Goal: Information Seeking & Learning: Compare options

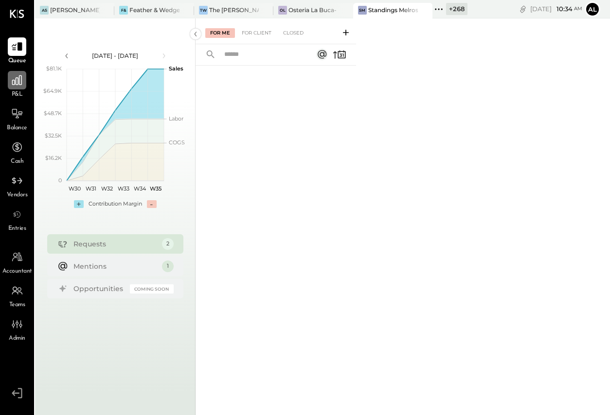
click at [16, 80] on icon at bounding box center [17, 80] width 13 height 13
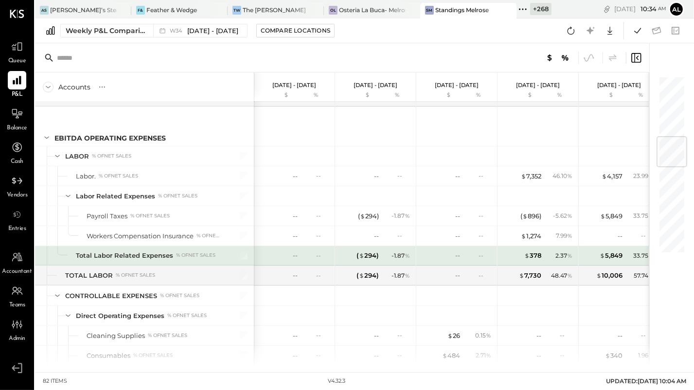
scroll to position [517, 0]
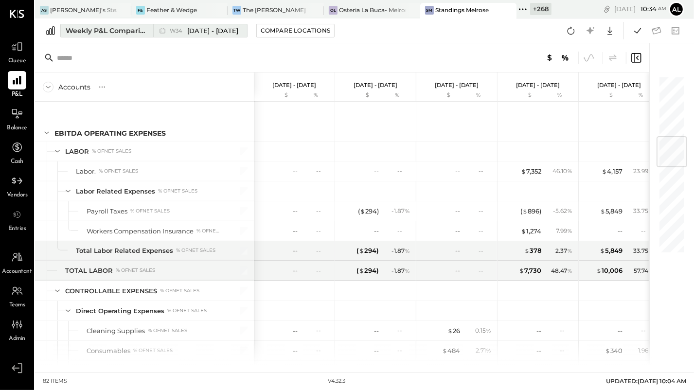
click at [215, 37] on button "Weekly P&L Comparison W34 [DATE] - [DATE]" at bounding box center [153, 31] width 187 height 14
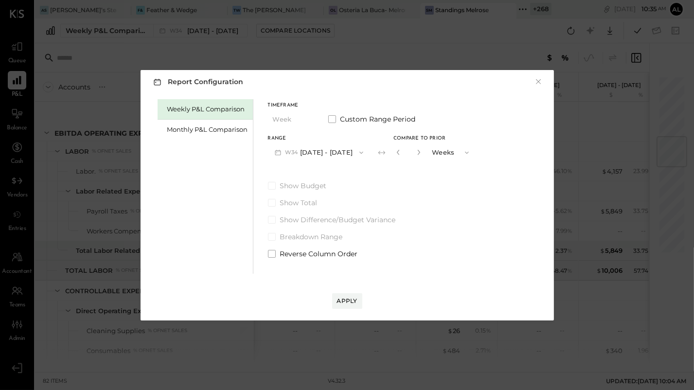
click at [339, 152] on button "W34 [DATE] - [DATE]" at bounding box center [319, 153] width 103 height 18
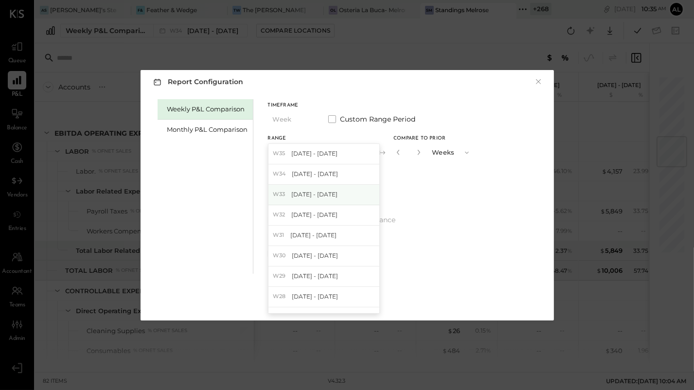
click at [339, 193] on div "W33 [DATE] - [DATE]" at bounding box center [324, 195] width 111 height 20
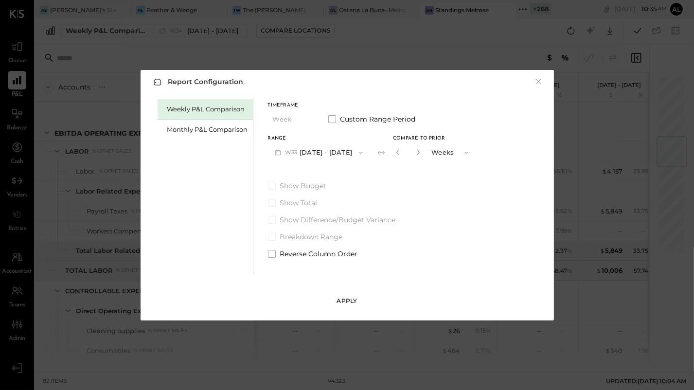
click at [346, 300] on div "Apply" at bounding box center [347, 301] width 20 height 8
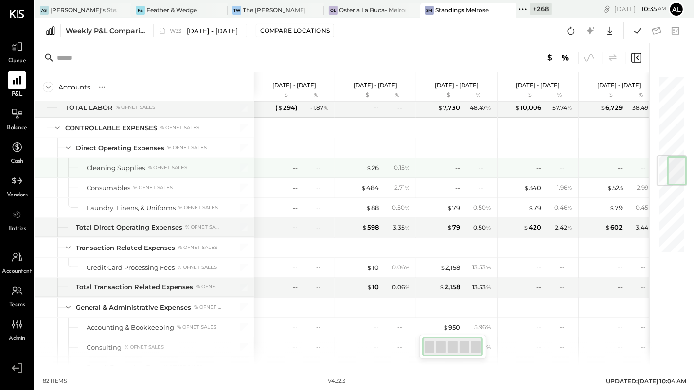
scroll to position [680, 0]
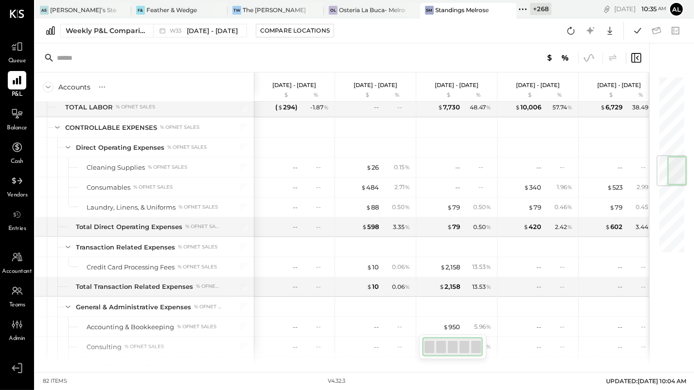
click at [592, 60] on icon at bounding box center [589, 58] width 13 height 13
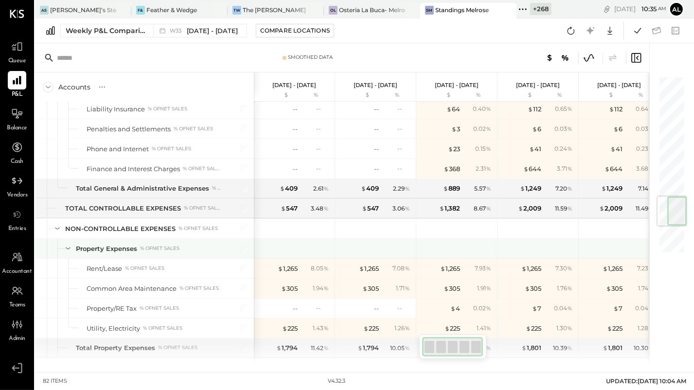
scroll to position [1024, 0]
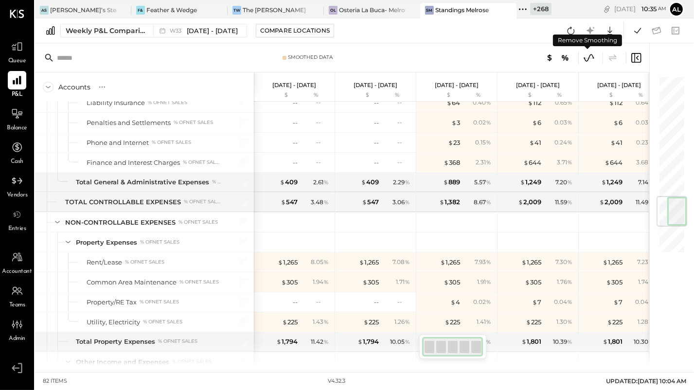
click at [590, 60] on icon at bounding box center [589, 58] width 13 height 13
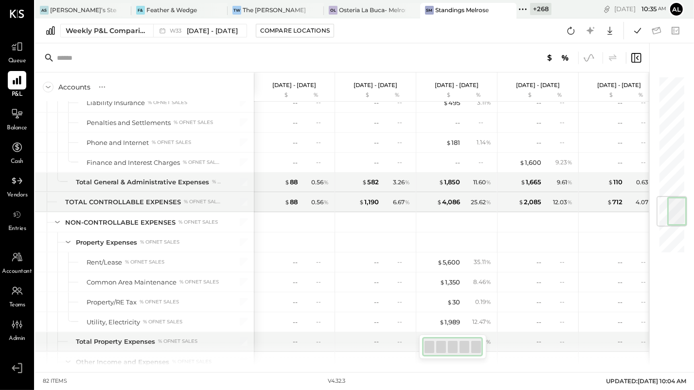
click at [591, 57] on icon at bounding box center [589, 58] width 13 height 13
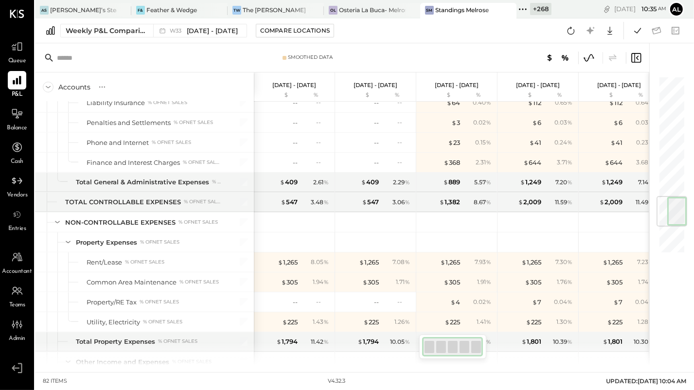
click at [590, 58] on icon at bounding box center [589, 58] width 13 height 13
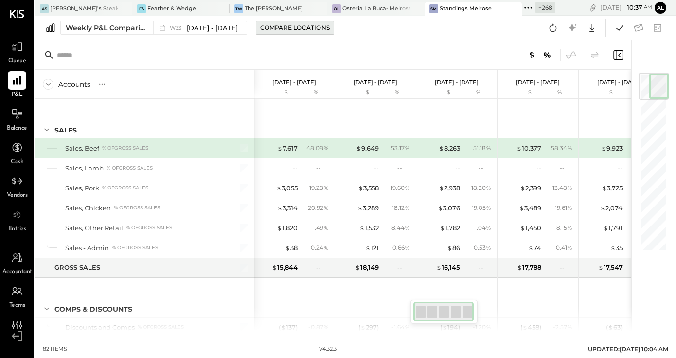
click at [288, 28] on div "Compare Locations" at bounding box center [295, 27] width 70 height 8
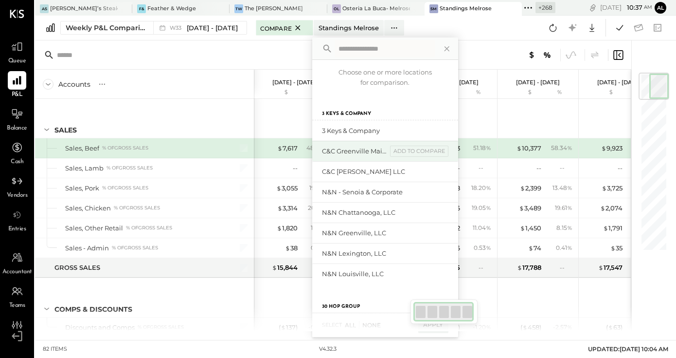
scroll to position [52, 0]
click at [196, 58] on input "text" at bounding box center [133, 55] width 153 height 18
click at [447, 46] on icon at bounding box center [447, 48] width 13 height 13
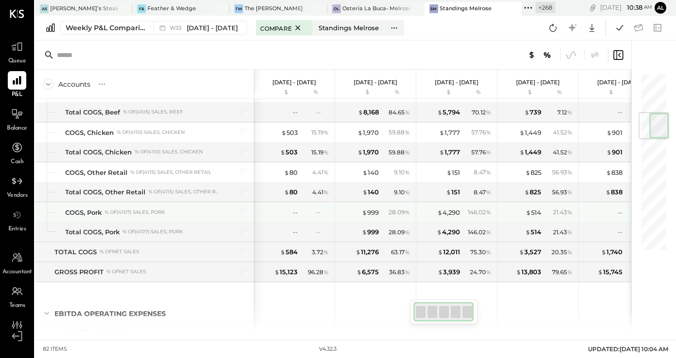
scroll to position [324, 0]
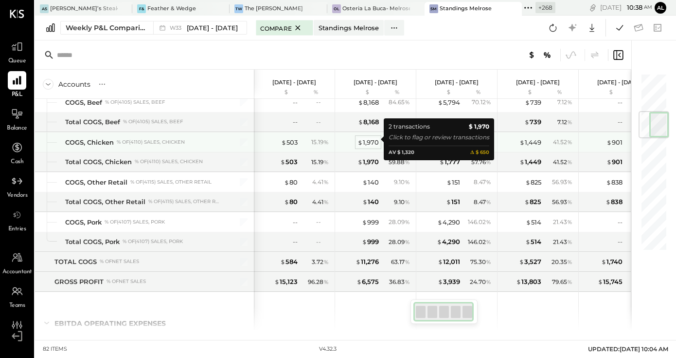
click at [370, 142] on div "$ 1,970" at bounding box center [368, 142] width 21 height 9
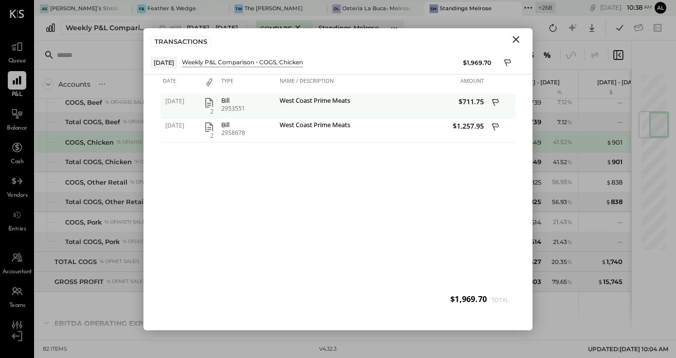
click at [208, 104] on icon "button" at bounding box center [209, 103] width 12 height 12
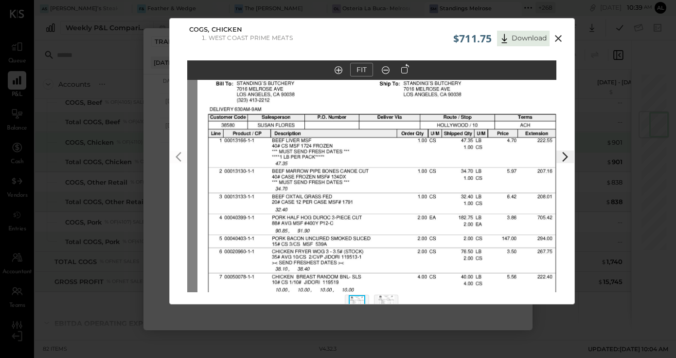
drag, startPoint x: 398, startPoint y: 186, endPoint x: 404, endPoint y: 318, distance: 132.0
click at [404, 318] on div "$711.75 Download COGS, Chicken West Coast Prime Meats FIT" at bounding box center [338, 179] width 676 height 358
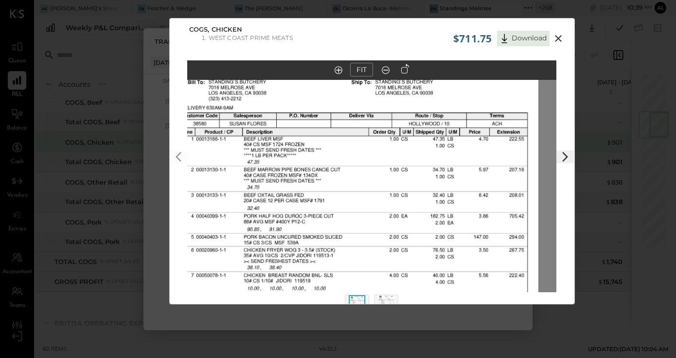
click at [380, 286] on img at bounding box center [354, 262] width 370 height 479
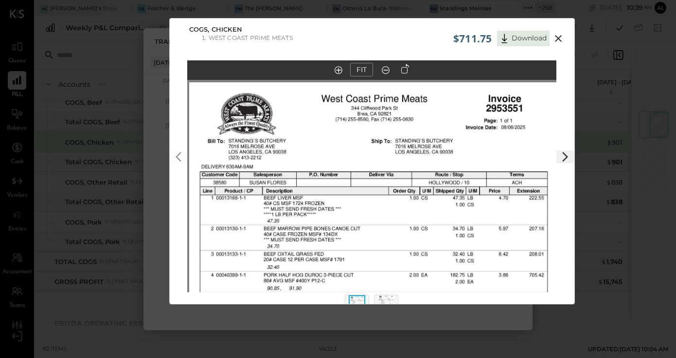
drag, startPoint x: 395, startPoint y: 175, endPoint x: 415, endPoint y: 233, distance: 61.2
click at [415, 233] on img at bounding box center [374, 321] width 370 height 479
click at [555, 39] on icon at bounding box center [558, 38] width 7 height 7
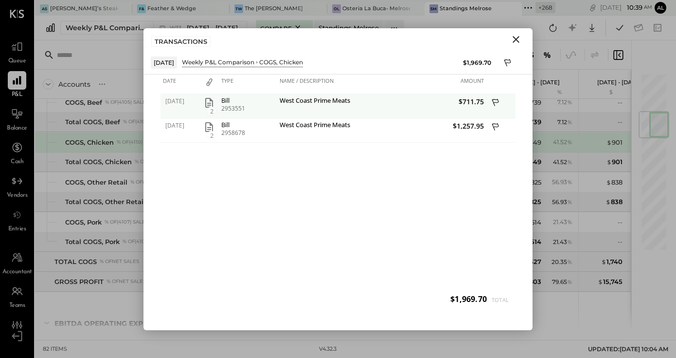
click at [495, 103] on icon at bounding box center [496, 103] width 9 height 12
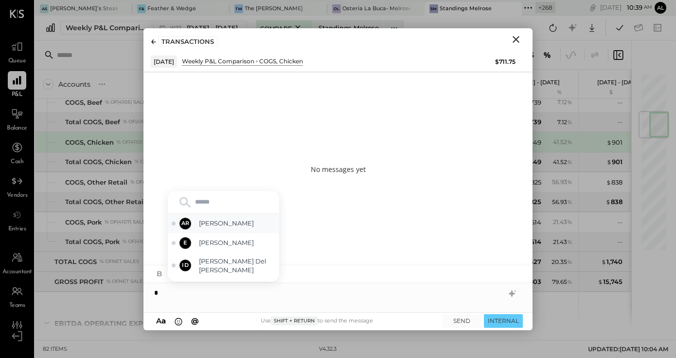
click at [227, 221] on span "[PERSON_NAME]" at bounding box center [237, 222] width 76 height 9
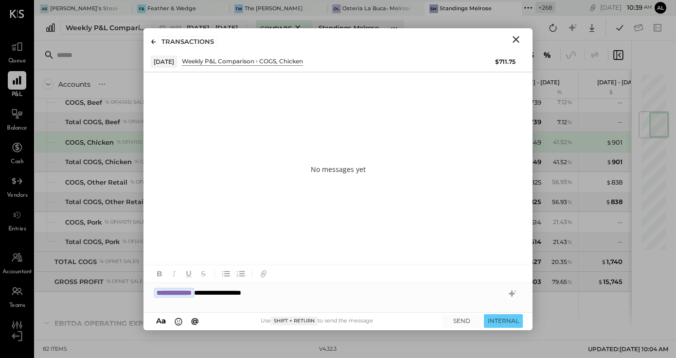
click at [513, 46] on div "TRANSACTIONS" at bounding box center [338, 39] width 389 height 22
click at [518, 34] on icon "Close" at bounding box center [516, 40] width 12 height 12
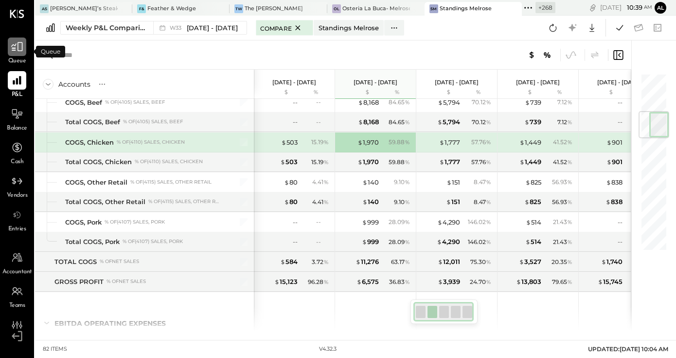
click at [18, 48] on icon at bounding box center [17, 46] width 13 height 13
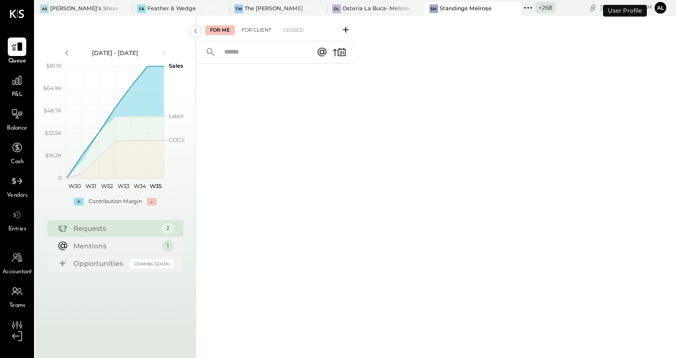
click at [258, 31] on div "For Client" at bounding box center [256, 30] width 39 height 10
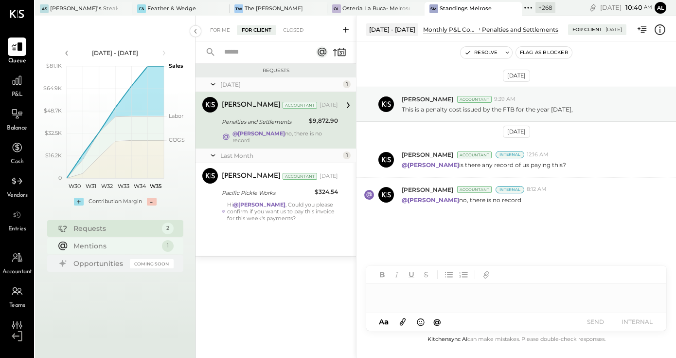
click at [97, 245] on div "Mentions" at bounding box center [115, 246] width 84 height 10
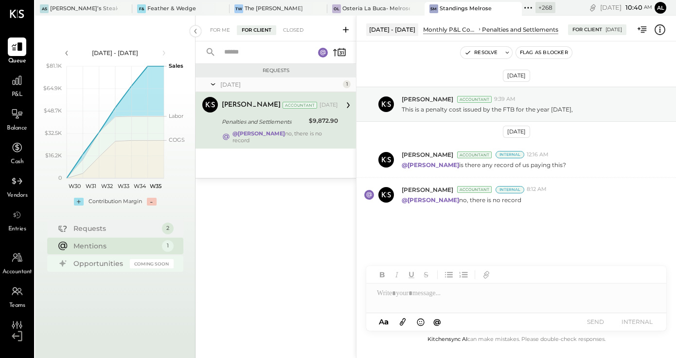
click at [102, 262] on div "Opportunities" at bounding box center [99, 263] width 52 height 10
click at [16, 84] on icon at bounding box center [17, 80] width 10 height 10
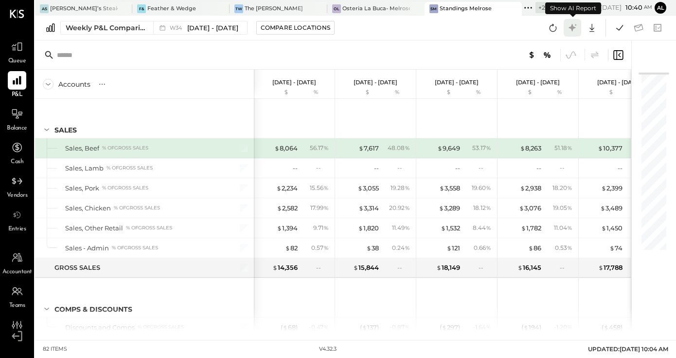
click at [571, 27] on icon at bounding box center [572, 27] width 7 height 7
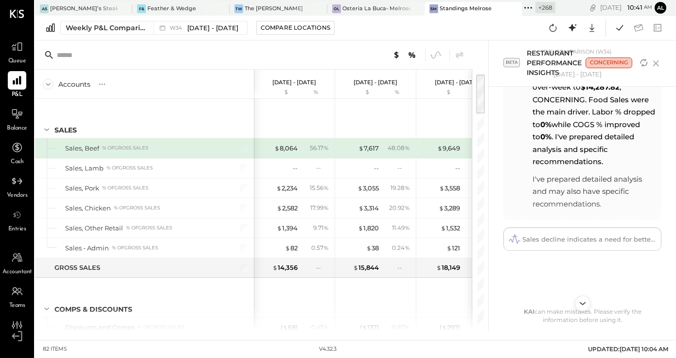
scroll to position [87, 0]
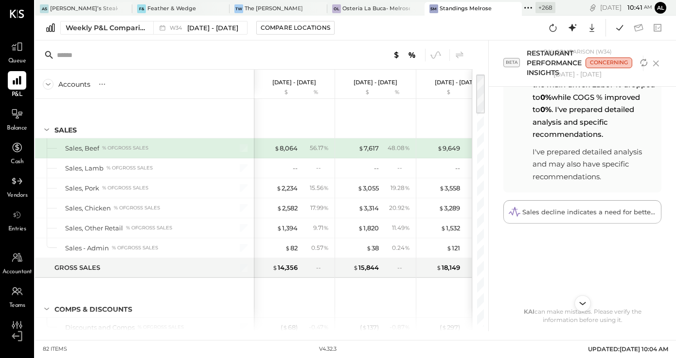
click at [583, 301] on icon "Scroll to bottom" at bounding box center [582, 303] width 14 height 14
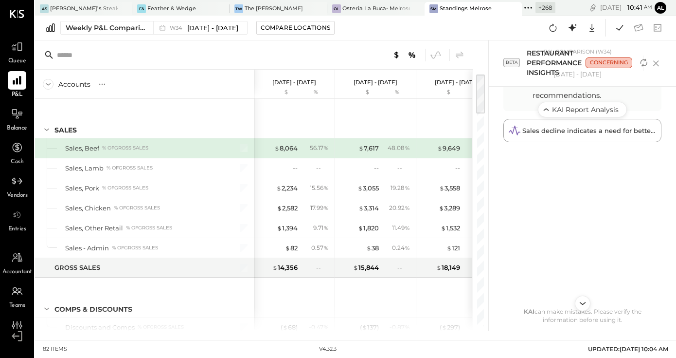
scroll to position [171, 0]
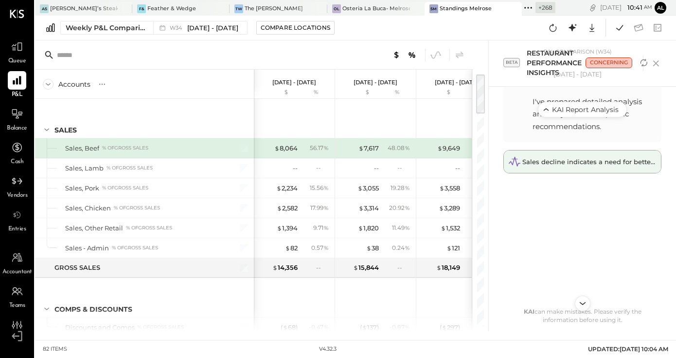
click at [575, 164] on span "Sales decline indicates a need for better cost management." at bounding box center [619, 162] width 194 height 8
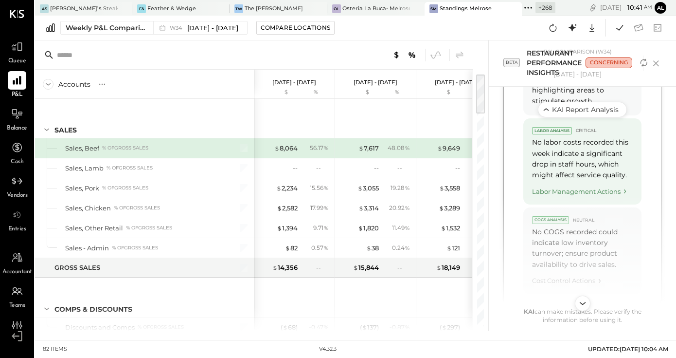
scroll to position [837, 0]
click at [575, 170] on div "No labor costs recorded this week indicate a significant drop in staff hours, w…" at bounding box center [582, 157] width 101 height 44
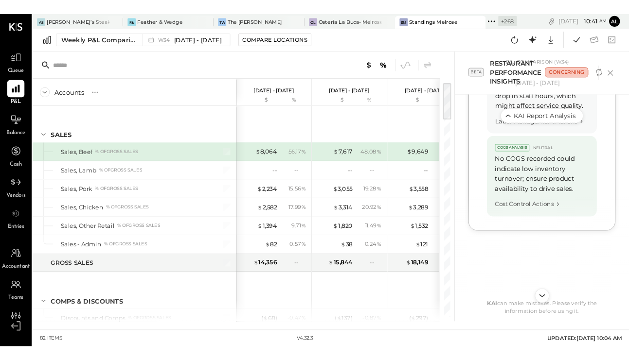
scroll to position [910, 0]
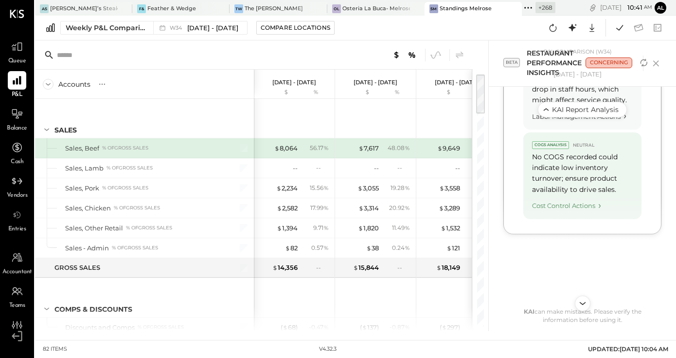
click at [569, 201] on div "Cost Control Actions" at bounding box center [582, 203] width 101 height 13
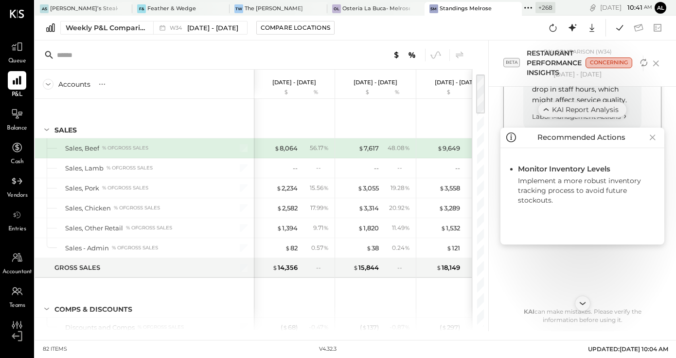
click at [656, 137] on icon at bounding box center [653, 137] width 14 height 16
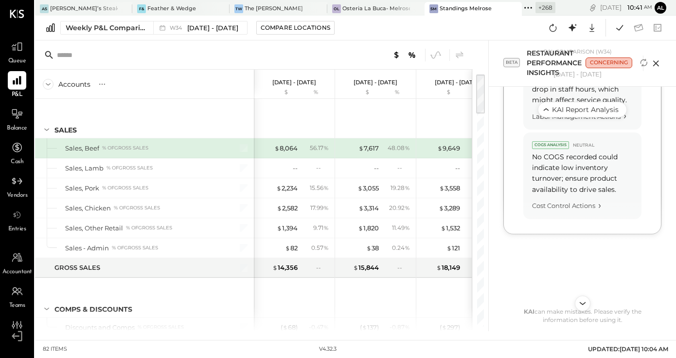
click at [656, 65] on icon at bounding box center [656, 63] width 15 height 15
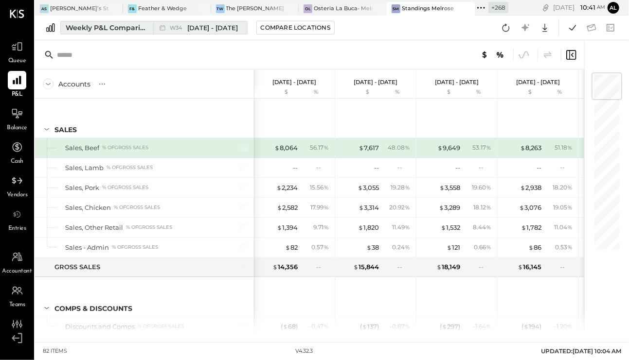
click at [116, 24] on div "Weekly P&L Comparison" at bounding box center [107, 28] width 82 height 10
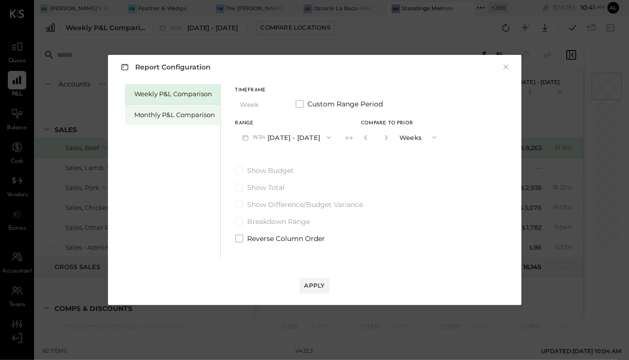
click at [182, 114] on div "Monthly P&L Comparison" at bounding box center [175, 114] width 81 height 9
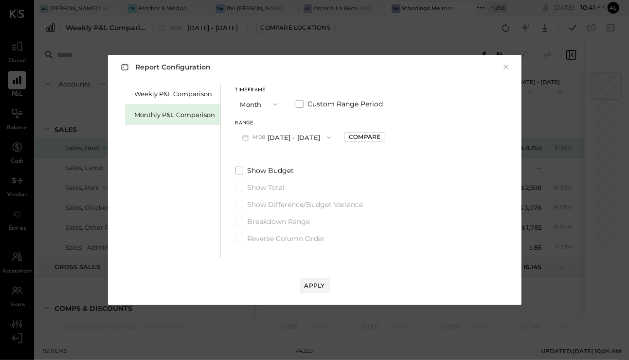
click at [303, 136] on button "M08 [DATE] - [DATE]" at bounding box center [286, 137] width 103 height 18
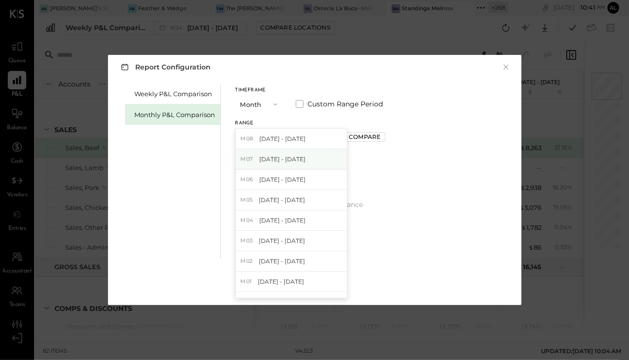
click at [301, 159] on div "M07 [DATE] - [DATE]" at bounding box center [291, 159] width 111 height 20
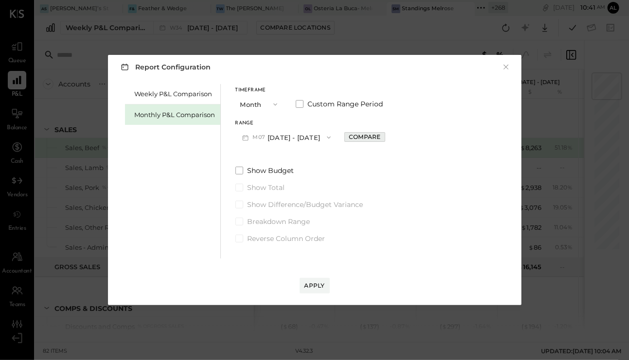
click at [349, 139] on div "Compare" at bounding box center [365, 137] width 32 height 8
click at [383, 139] on icon "button" at bounding box center [386, 138] width 6 height 6
type input "*"
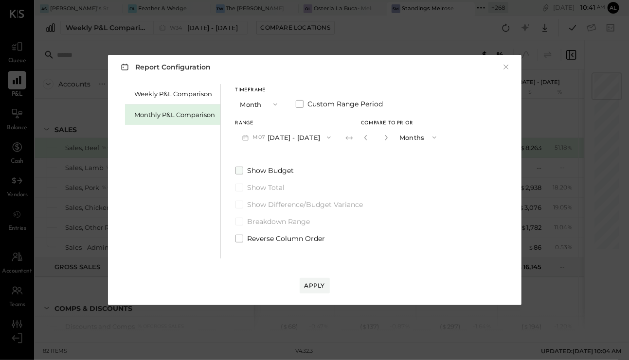
click at [242, 171] on span at bounding box center [239, 171] width 8 height 8
click at [310, 284] on div "Apply" at bounding box center [315, 286] width 20 height 8
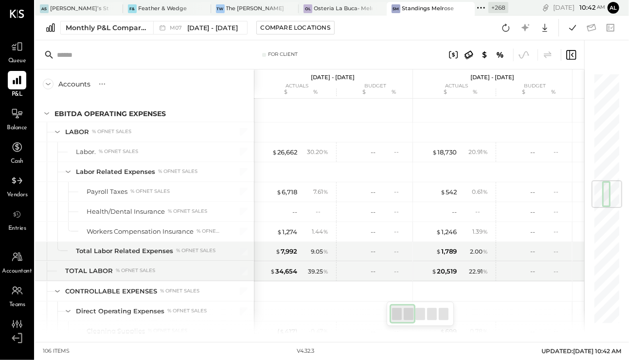
scroll to position [1028, 0]
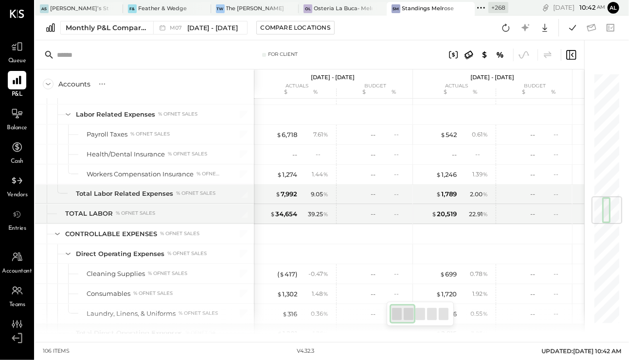
drag, startPoint x: 616, startPoint y: 146, endPoint x: 617, endPoint y: 214, distance: 67.6
click at [617, 214] on div at bounding box center [607, 211] width 31 height 28
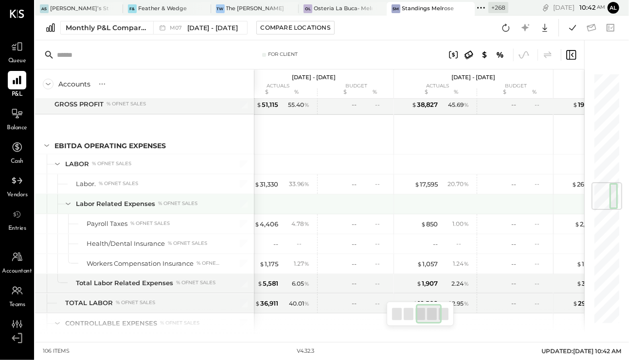
scroll to position [926, 0]
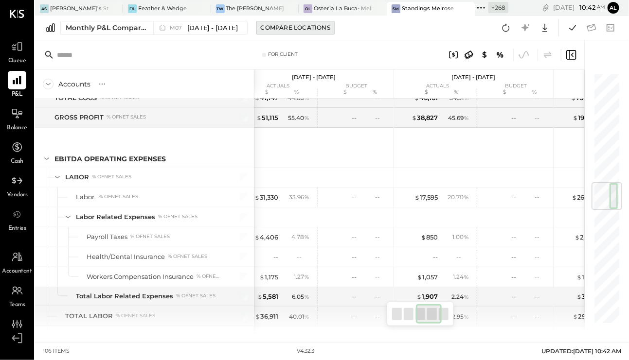
click at [287, 29] on div "Compare Locations" at bounding box center [296, 27] width 70 height 8
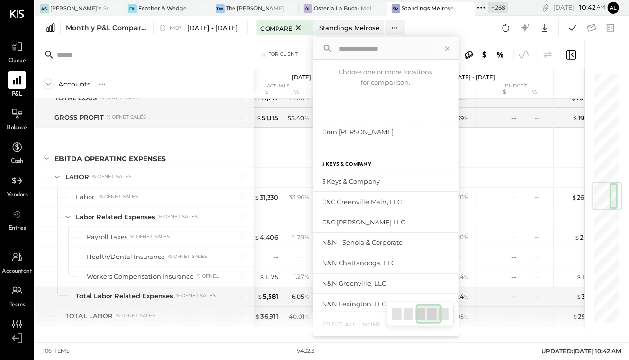
click at [292, 29] on icon at bounding box center [298, 28] width 12 height 12
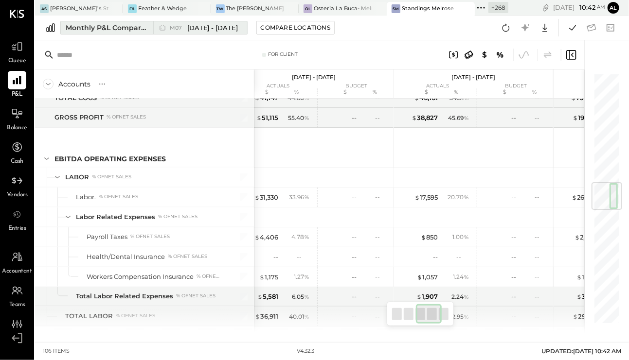
click at [127, 31] on div "Monthly P&L Comparison" at bounding box center [107, 28] width 82 height 10
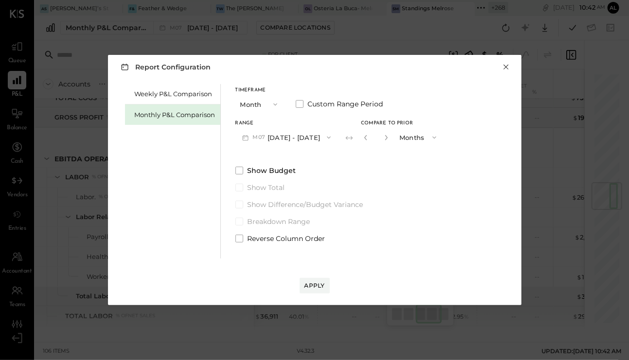
click at [506, 68] on button "×" at bounding box center [506, 67] width 9 height 10
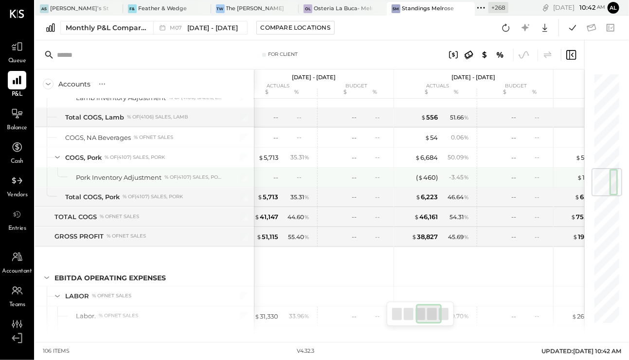
scroll to position [805, 0]
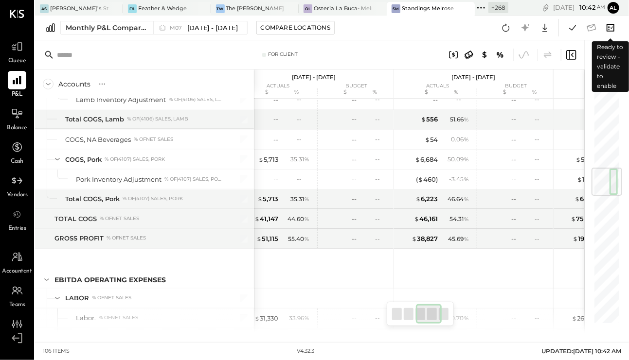
click at [613, 30] on icon at bounding box center [610, 27] width 13 height 13
click at [610, 25] on icon at bounding box center [610, 27] width 13 height 13
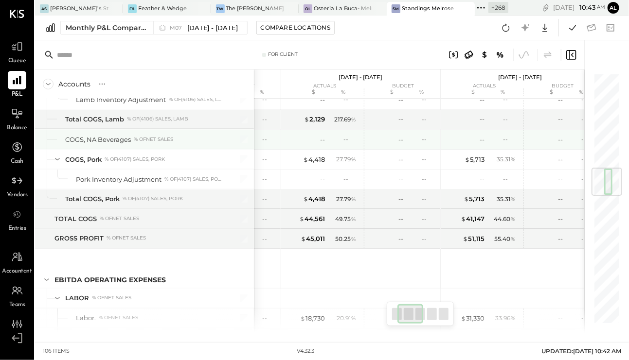
scroll to position [0, 0]
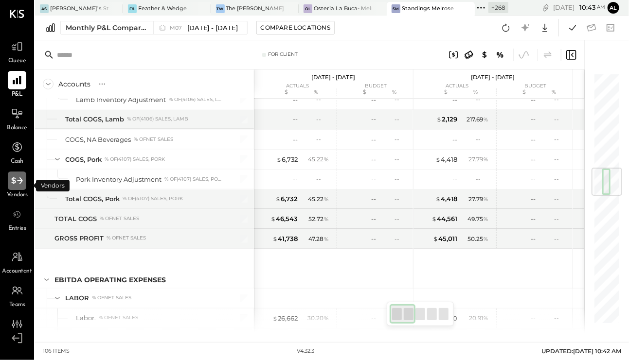
click at [16, 182] on icon at bounding box center [16, 180] width 11 height 7
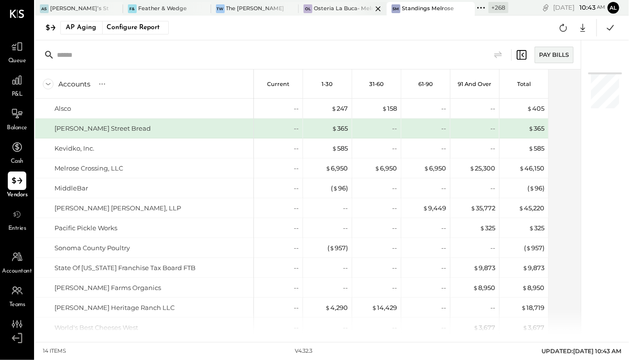
click at [372, 10] on icon at bounding box center [378, 9] width 12 height 12
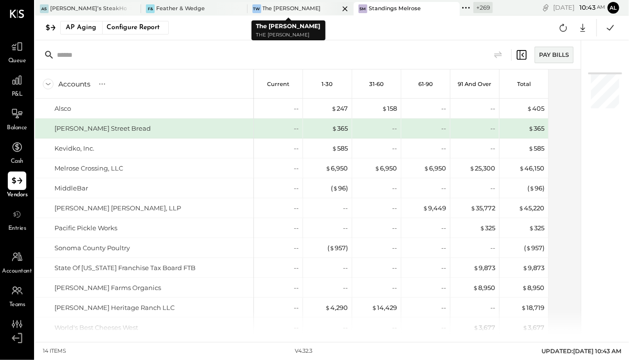
click at [342, 7] on icon at bounding box center [344, 8] width 5 height 5
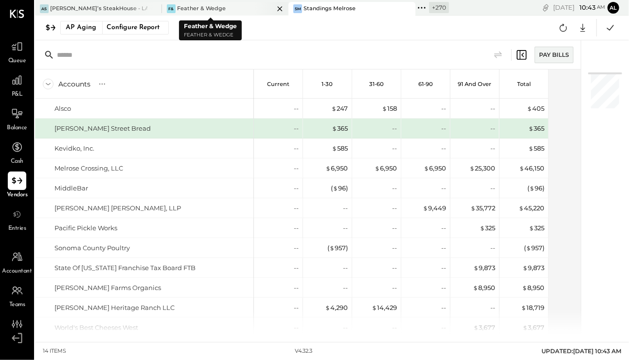
click at [278, 7] on icon at bounding box center [280, 8] width 5 height 5
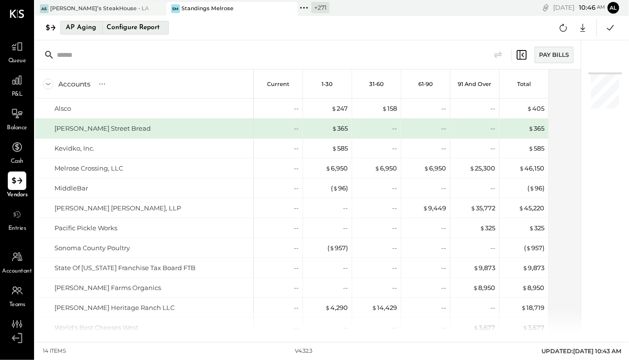
click at [80, 30] on div "AP Aging" at bounding box center [81, 28] width 31 height 16
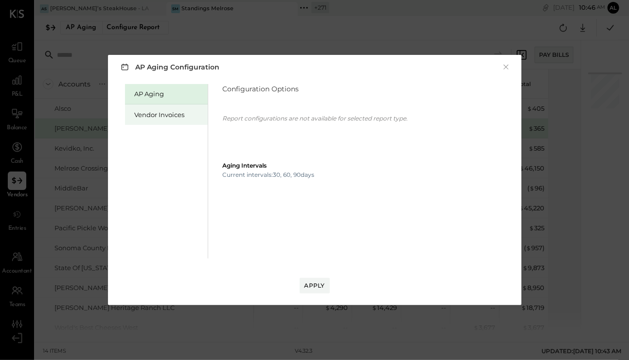
click at [158, 122] on div "Vendor Invoices" at bounding box center [166, 115] width 83 height 20
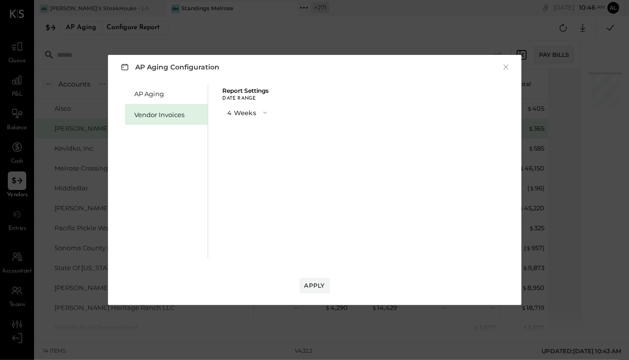
click at [265, 119] on button "4 Weeks" at bounding box center [248, 113] width 51 height 18
click at [258, 133] on div "8 Weeks" at bounding box center [248, 131] width 50 height 18
click at [313, 282] on div "Apply" at bounding box center [315, 286] width 20 height 8
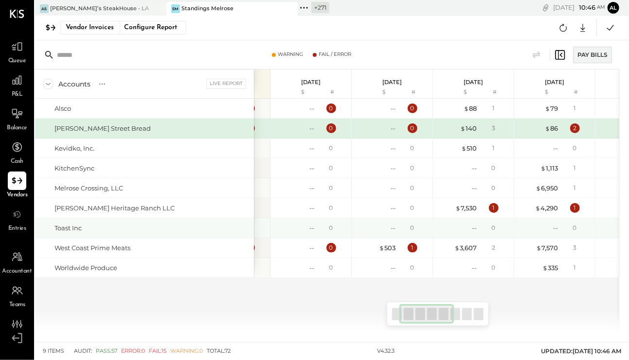
scroll to position [0, 65]
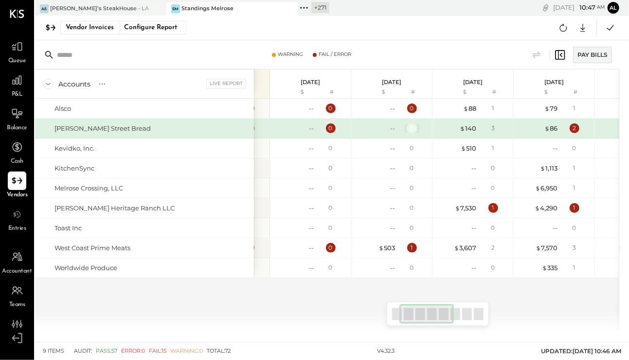
click at [409, 130] on div "0" at bounding box center [412, 129] width 10 height 10
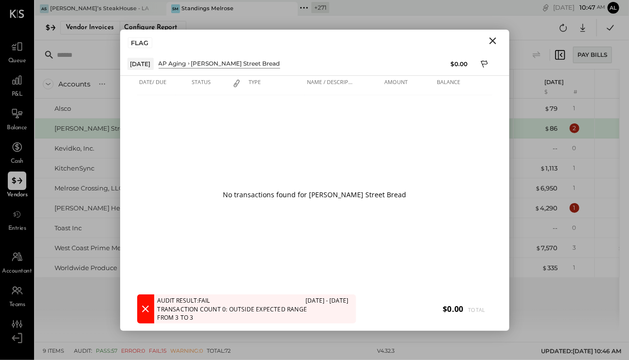
click at [493, 42] on icon "Close" at bounding box center [493, 41] width 12 height 12
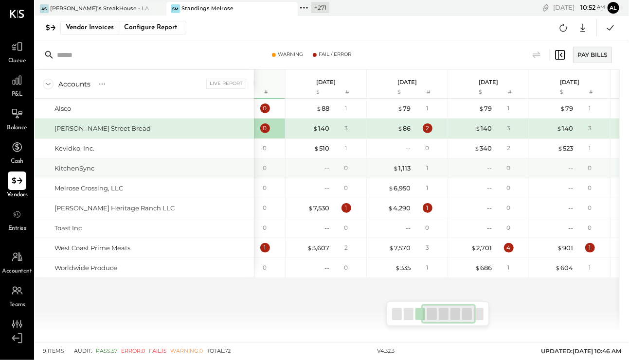
scroll to position [0, 229]
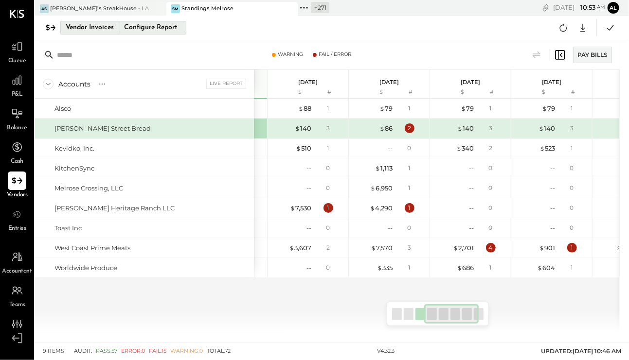
click at [91, 29] on div "Vendor Invoices" at bounding box center [90, 28] width 48 height 16
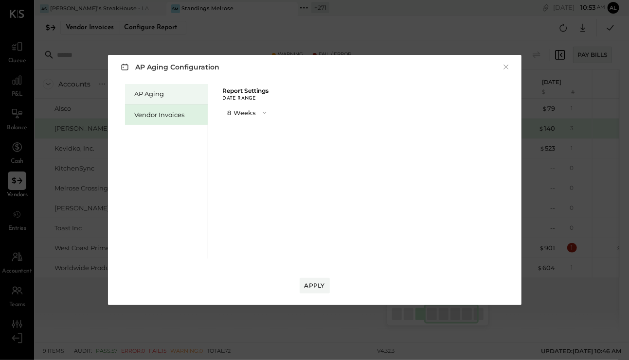
click at [157, 88] on div "AP Aging" at bounding box center [166, 94] width 83 height 20
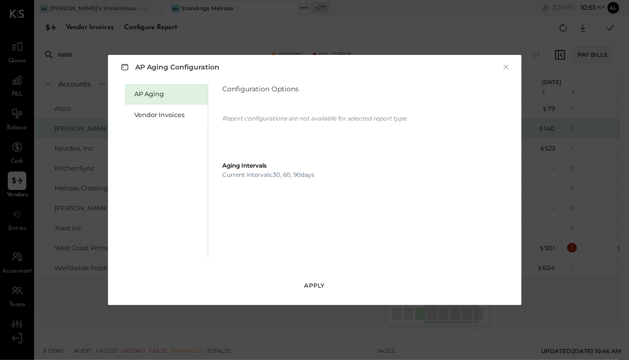
click at [310, 283] on div "Apply" at bounding box center [315, 286] width 20 height 8
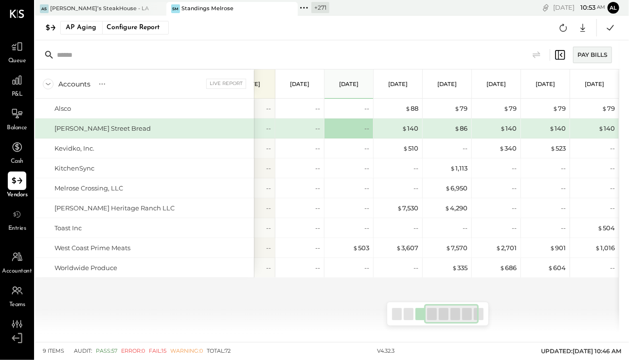
scroll to position [0, 26]
click at [398, 124] on div "$ 140" at bounding box center [400, 128] width 39 height 9
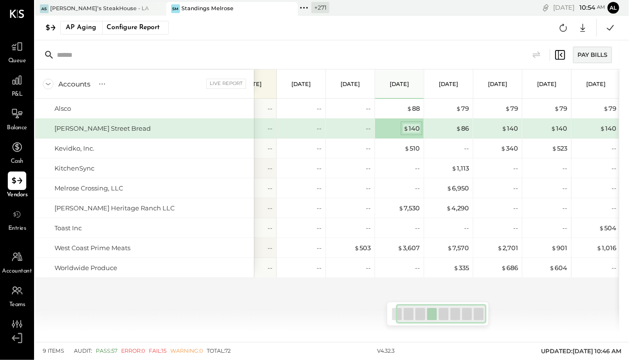
click at [409, 127] on div "$ 140" at bounding box center [411, 128] width 17 height 9
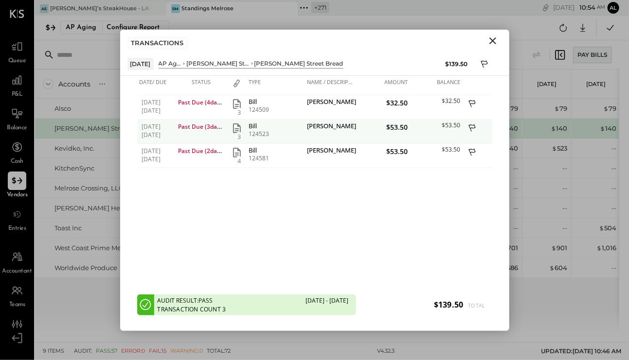
click at [470, 126] on icon at bounding box center [472, 129] width 9 height 12
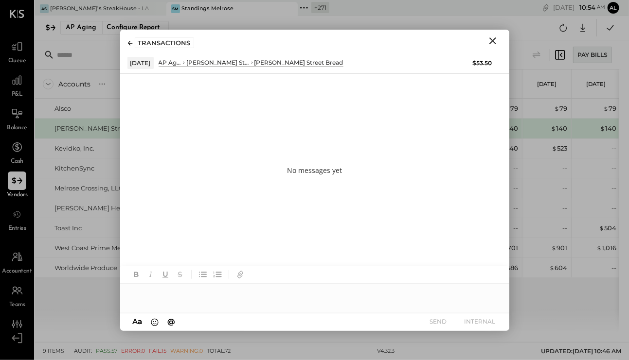
click at [493, 44] on icon "Close" at bounding box center [493, 41] width 12 height 12
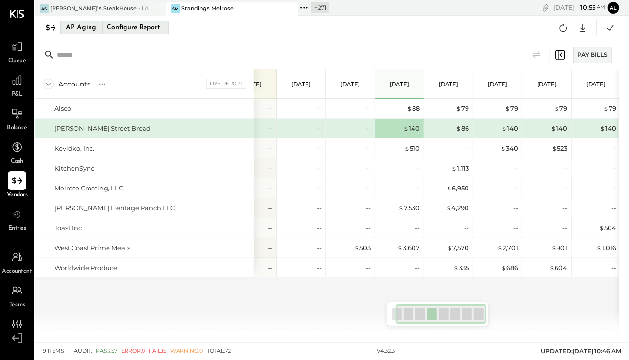
click at [72, 33] on div "AP Aging" at bounding box center [81, 28] width 31 height 16
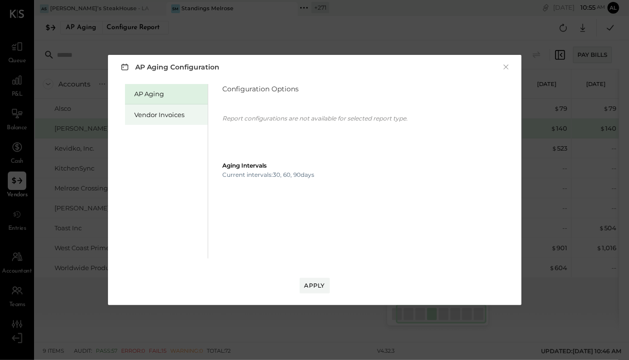
click at [150, 115] on div "Vendor Invoices" at bounding box center [169, 114] width 68 height 9
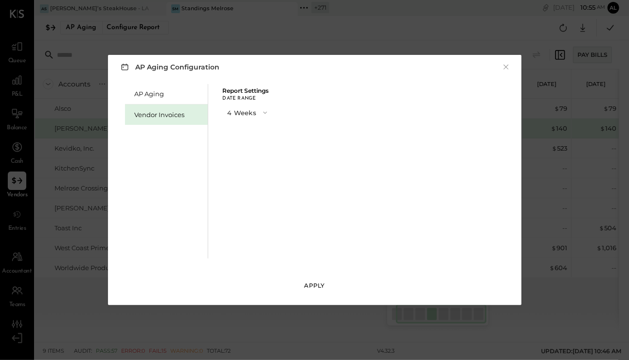
click at [312, 287] on div "Apply" at bounding box center [315, 286] width 20 height 8
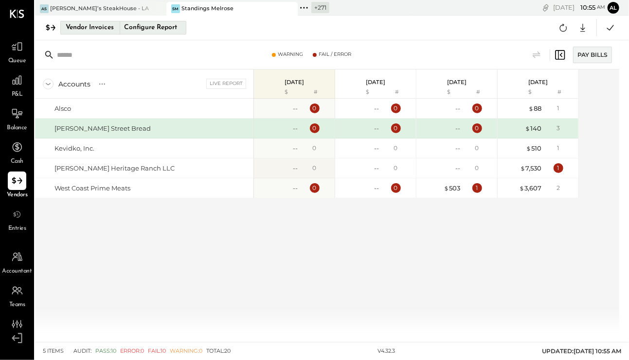
click at [106, 23] on div "Vendor Invoices" at bounding box center [90, 28] width 48 height 16
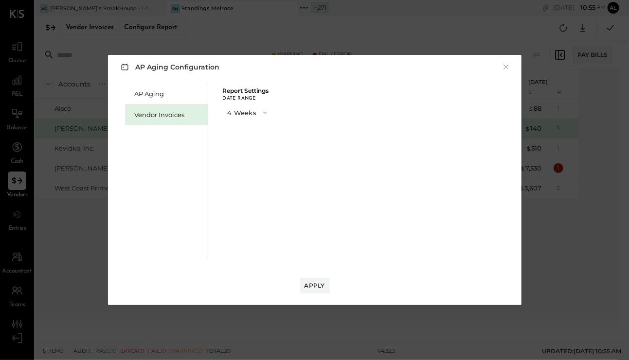
click at [254, 118] on button "4 Weeks" at bounding box center [248, 113] width 51 height 18
click at [253, 131] on div "8 Weeks" at bounding box center [248, 131] width 50 height 18
click at [316, 287] on div "Apply" at bounding box center [315, 286] width 20 height 8
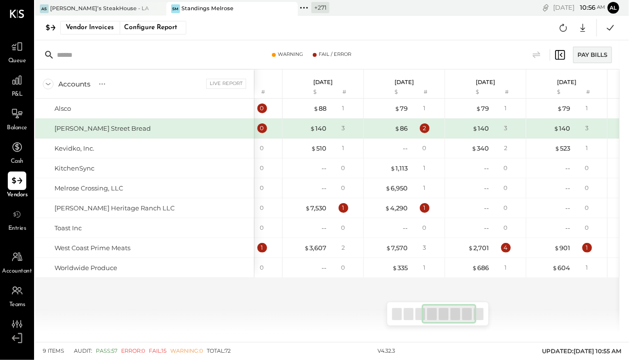
scroll to position [0, 201]
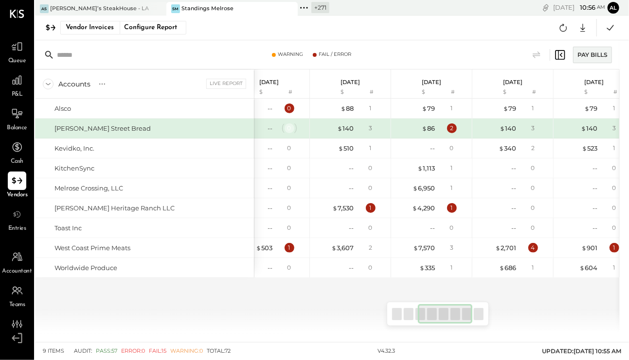
click at [291, 128] on div "0" at bounding box center [290, 129] width 10 height 10
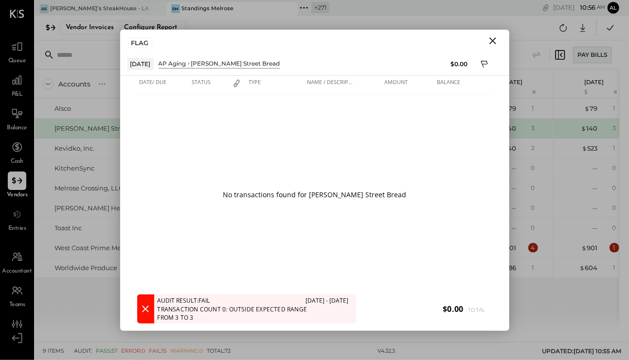
click at [493, 42] on icon "Close" at bounding box center [493, 41] width 12 height 12
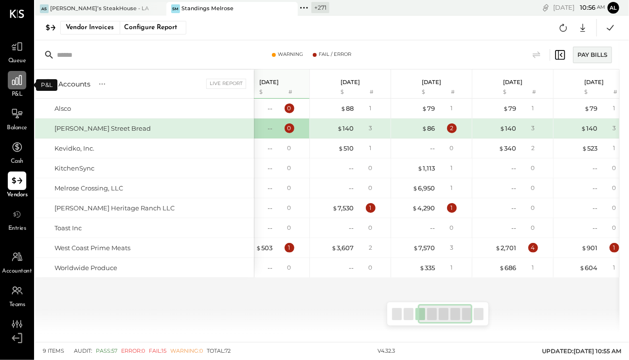
click at [20, 83] on icon at bounding box center [17, 80] width 13 height 13
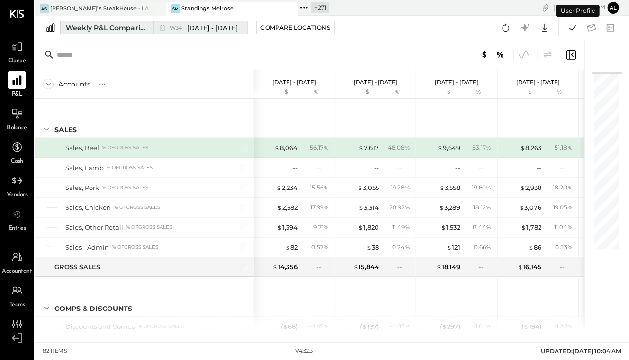
click at [101, 27] on div "Weekly P&L Comparison" at bounding box center [107, 28] width 82 height 10
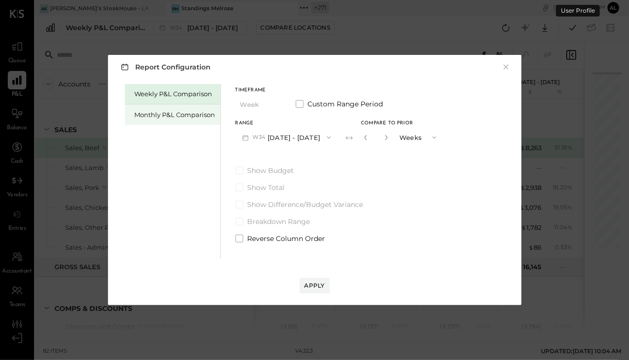
click at [157, 114] on div "Monthly P&L Comparison" at bounding box center [175, 114] width 81 height 9
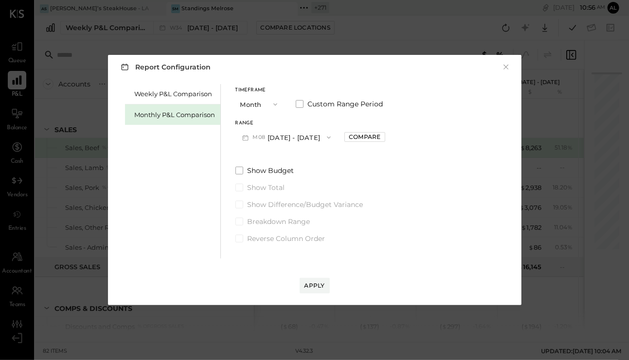
click at [286, 139] on button "M08 [DATE] - [DATE]" at bounding box center [286, 137] width 103 height 18
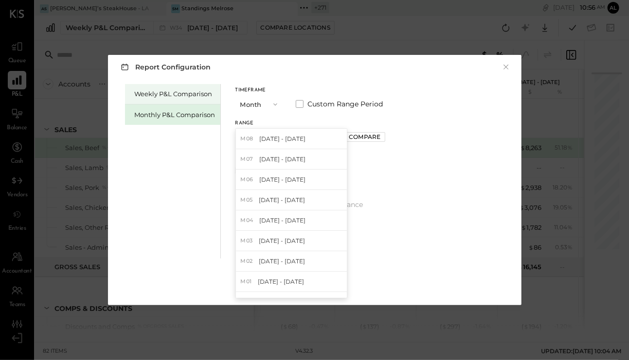
click at [165, 104] on div "Weekly P&L Comparison" at bounding box center [172, 94] width 95 height 20
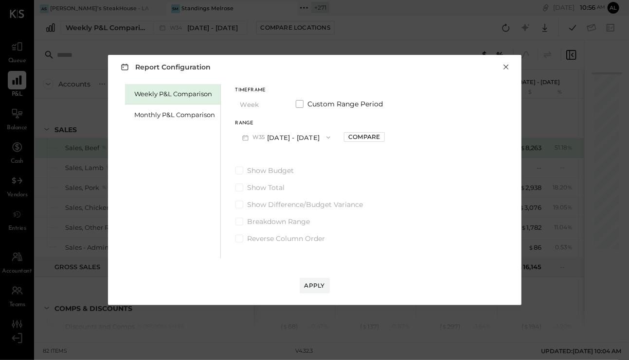
click at [508, 67] on button "×" at bounding box center [506, 67] width 9 height 10
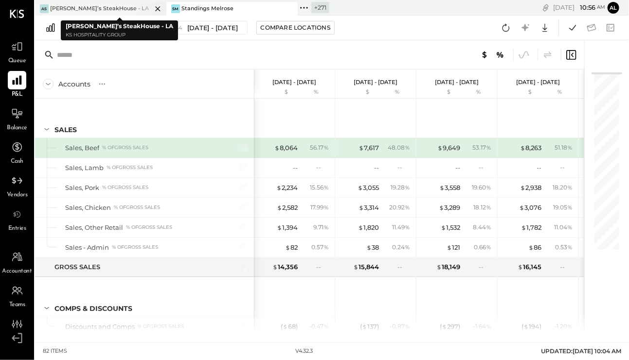
click at [68, 11] on div "[PERSON_NAME]’s SteakHouse - LA" at bounding box center [99, 9] width 99 height 8
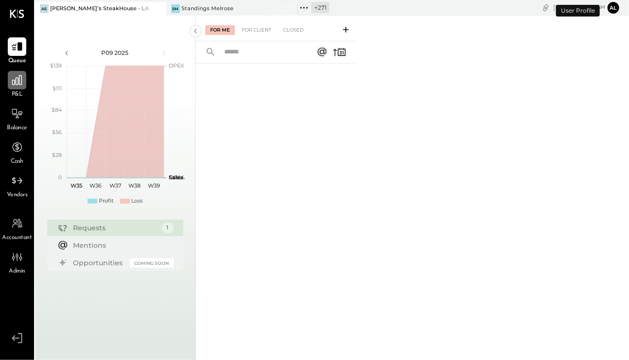
click at [19, 84] on icon at bounding box center [17, 80] width 10 height 10
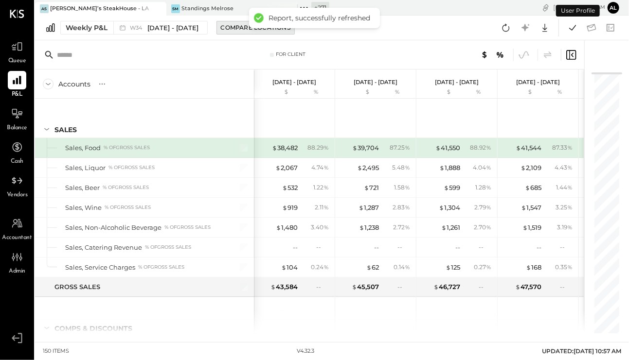
click at [236, 29] on div "Compare Locations" at bounding box center [256, 27] width 70 height 8
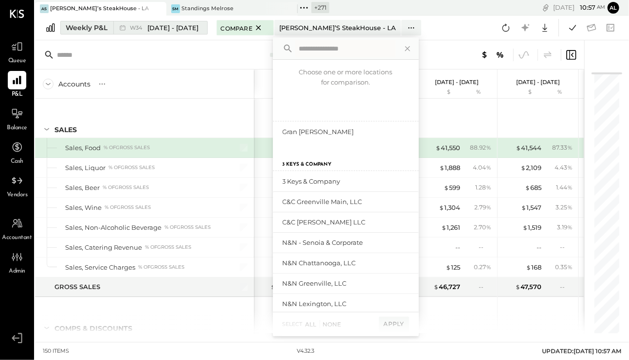
click at [161, 31] on span "[DATE] - [DATE]" at bounding box center [172, 27] width 51 height 9
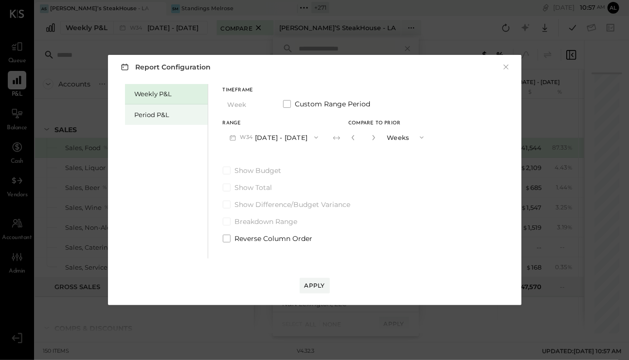
click at [161, 113] on div "Period P&L" at bounding box center [169, 114] width 68 height 9
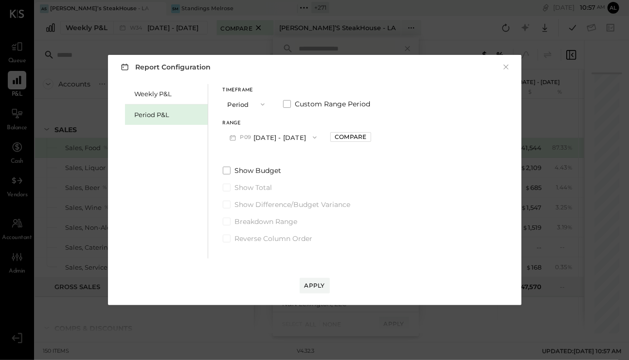
click at [302, 140] on button "P09 [DATE] - [DATE]" at bounding box center [273, 137] width 101 height 18
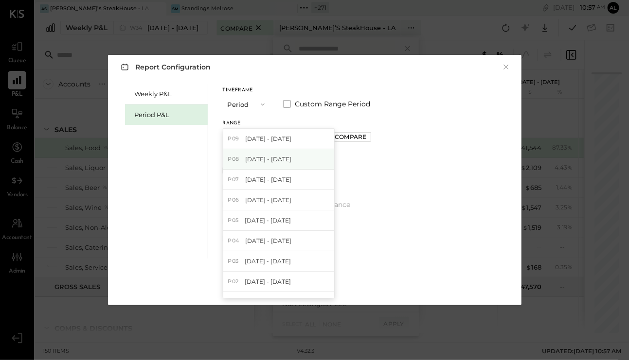
click at [306, 162] on div "P08 [DATE] - [DATE]" at bounding box center [278, 159] width 111 height 20
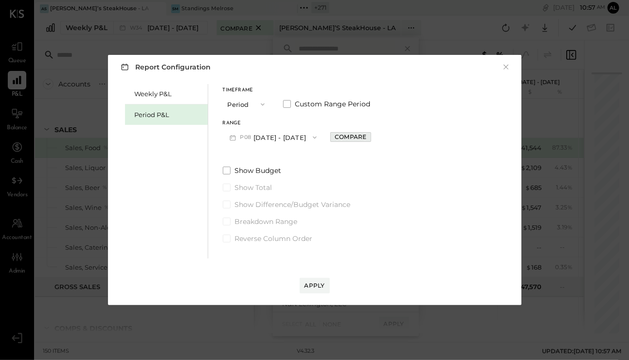
click at [362, 140] on div "Compare" at bounding box center [351, 137] width 32 height 8
click at [392, 138] on div "*" at bounding box center [373, 137] width 52 height 18
click at [376, 138] on button "button" at bounding box center [372, 137] width 8 height 11
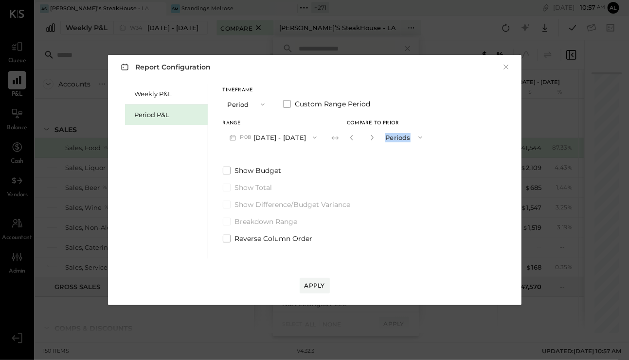
type input "*"
click at [313, 281] on button "Apply" at bounding box center [315, 286] width 30 height 16
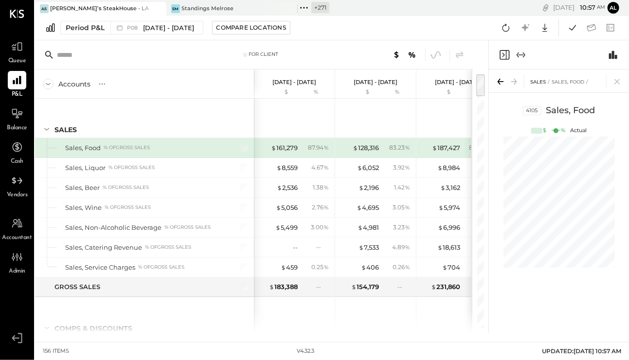
click at [521, 53] on icon "Expand panel (e)" at bounding box center [521, 55] width 12 height 12
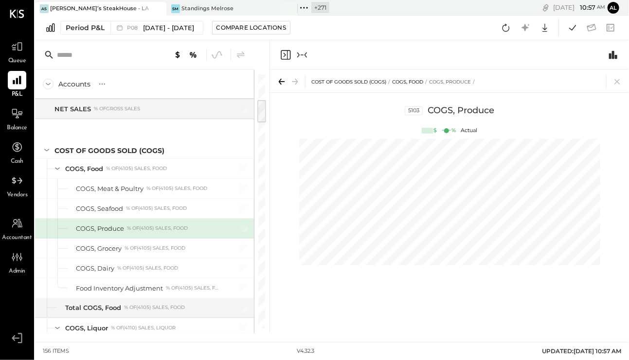
scroll to position [0, 40]
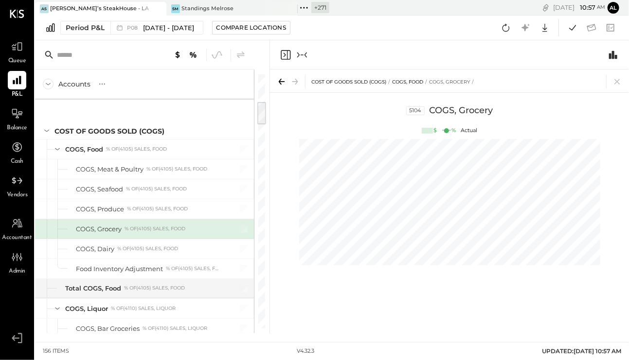
scroll to position [0, 40]
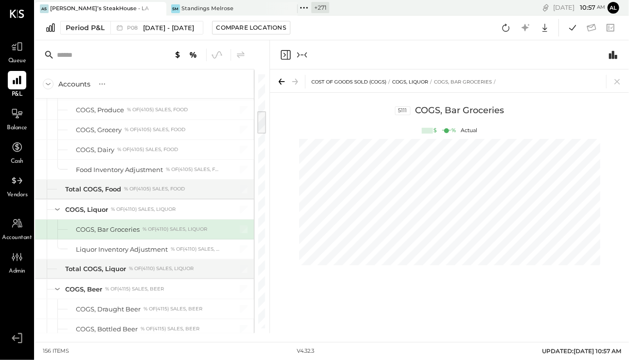
scroll to position [415, 0]
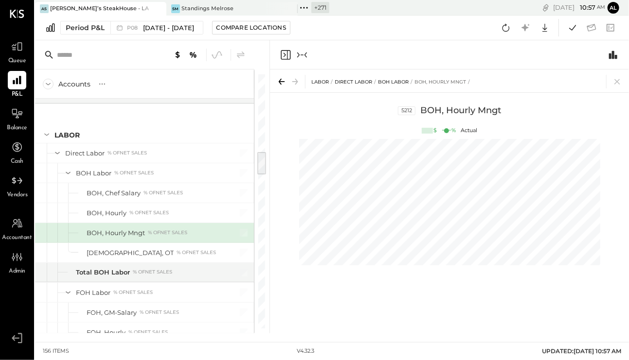
scroll to position [850, 0]
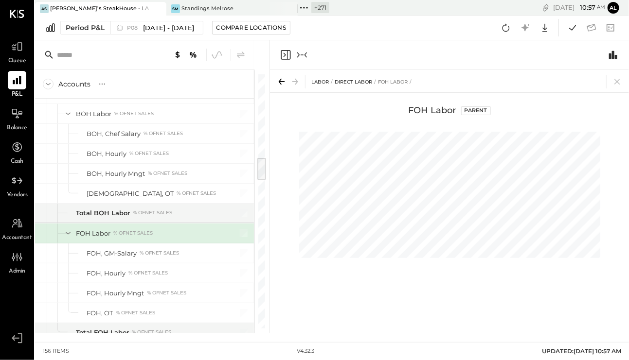
scroll to position [910, 0]
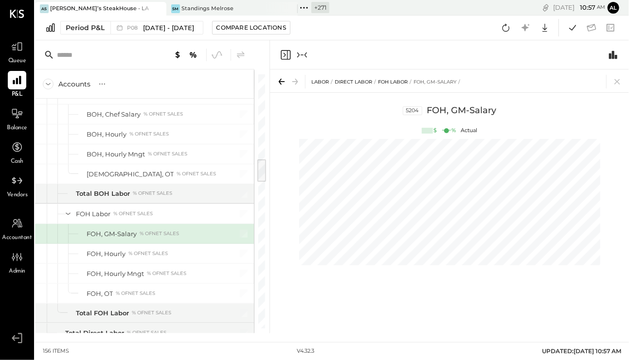
scroll to position [0, 202]
